Goal: Task Accomplishment & Management: Use online tool/utility

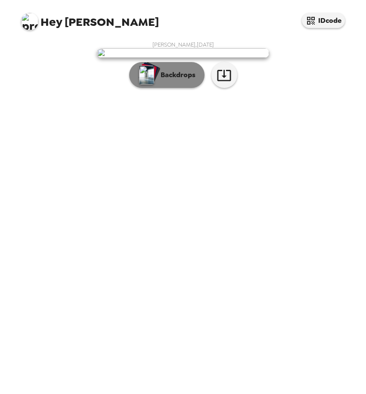
click at [147, 84] on img "button" at bounding box center [146, 74] width 15 height 19
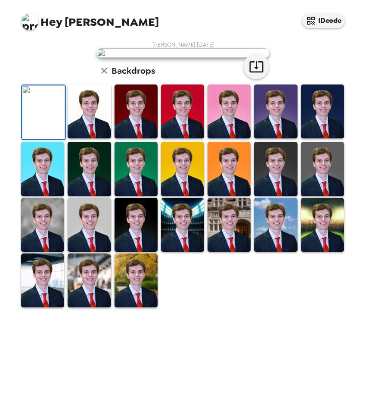
scroll to position [134, 0]
click at [221, 252] on img at bounding box center [229, 225] width 43 height 54
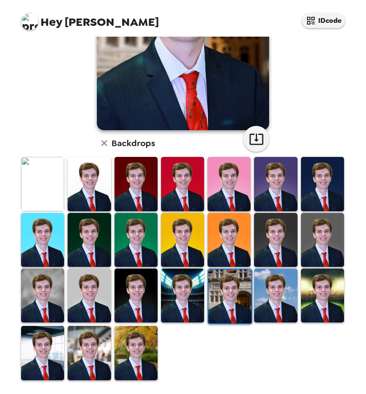
click at [333, 304] on img at bounding box center [322, 295] width 43 height 54
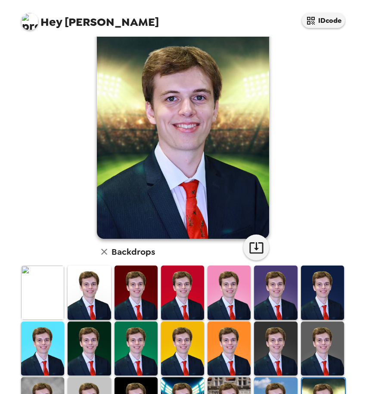
scroll to position [0, 0]
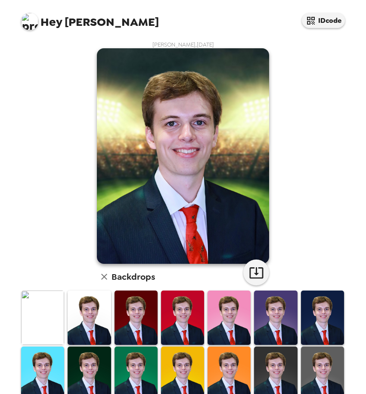
click at [106, 275] on icon "button" at bounding box center [104, 277] width 6 height 6
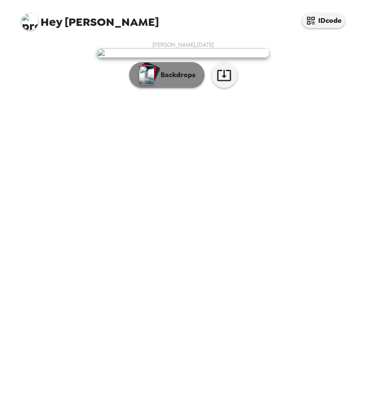
click at [150, 84] on img "button" at bounding box center [146, 74] width 15 height 19
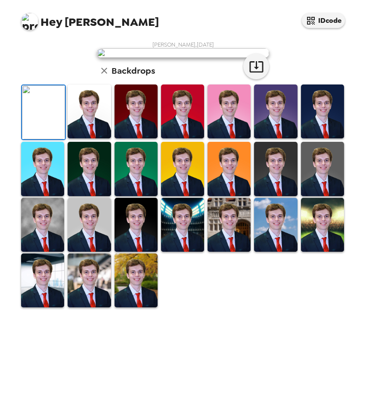
scroll to position [134, 0]
click at [140, 252] on img at bounding box center [136, 225] width 43 height 54
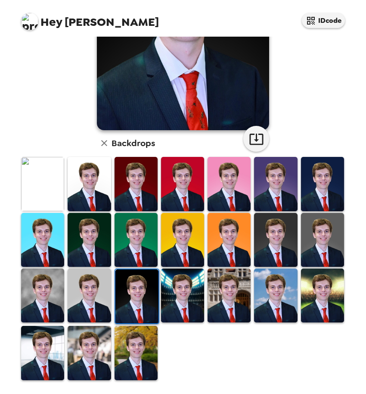
click at [55, 292] on img at bounding box center [42, 295] width 43 height 54
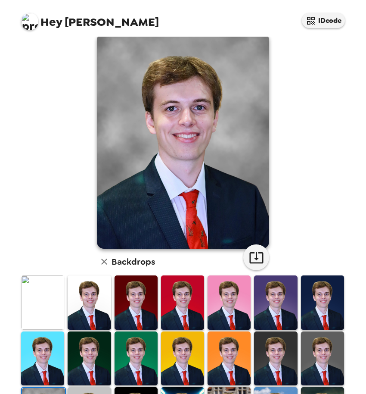
scroll to position [0, 0]
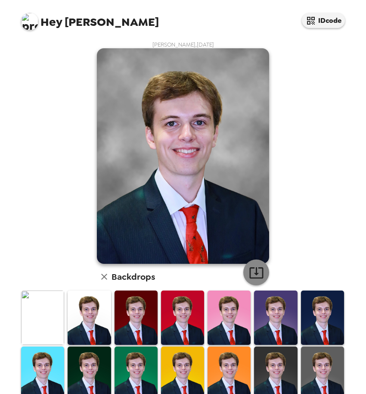
click at [256, 267] on icon "button" at bounding box center [256, 272] width 15 height 15
click at [259, 271] on icon "button" at bounding box center [256, 272] width 15 height 15
